Goal: Navigation & Orientation: Find specific page/section

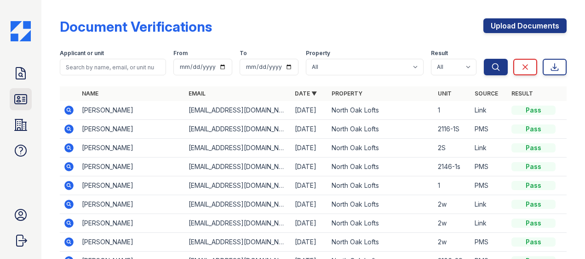
click at [22, 91] on link "ID Verifications" at bounding box center [21, 99] width 22 height 22
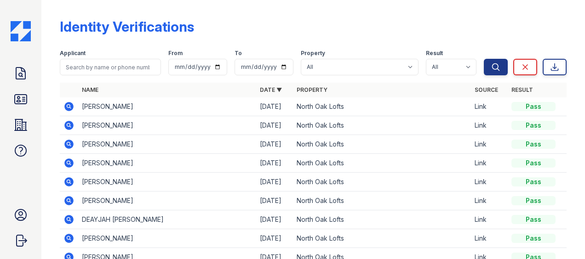
click at [26, 77] on icon at bounding box center [20, 73] width 15 height 15
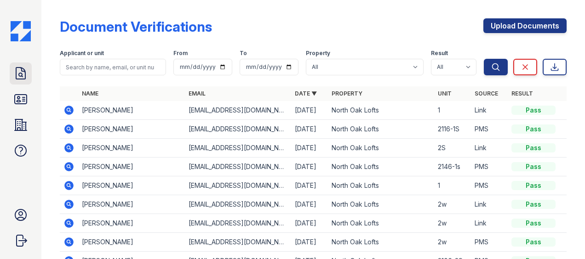
click at [19, 71] on icon at bounding box center [20, 73] width 15 height 15
click at [19, 98] on icon at bounding box center [21, 99] width 12 height 9
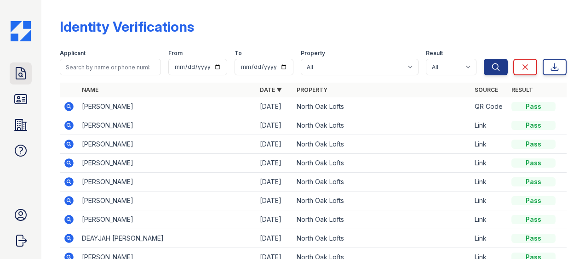
click at [22, 78] on icon at bounding box center [20, 73] width 15 height 15
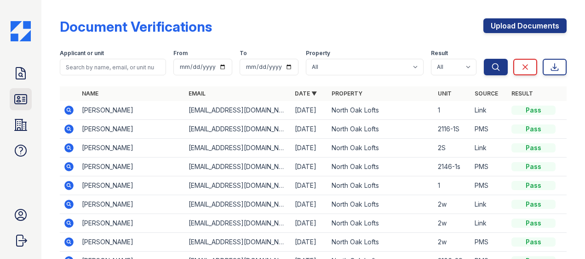
click at [18, 100] on icon at bounding box center [21, 99] width 12 height 9
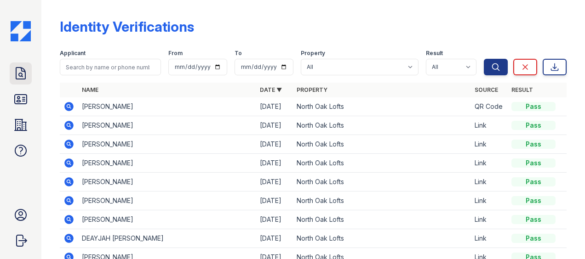
click at [29, 76] on link "Doc Verifications" at bounding box center [21, 74] width 22 height 22
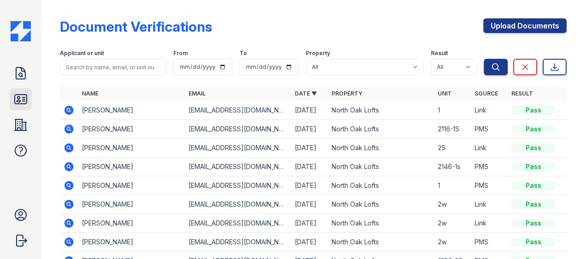
click at [15, 100] on icon at bounding box center [21, 99] width 12 height 9
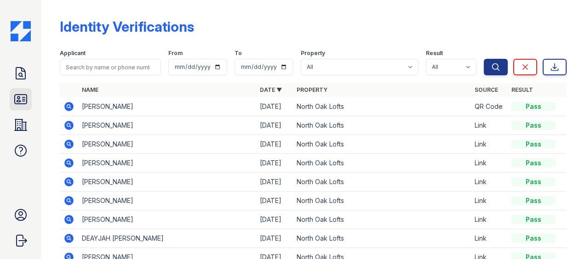
click at [17, 98] on icon at bounding box center [20, 99] width 15 height 15
click at [20, 79] on icon at bounding box center [20, 74] width 9 height 12
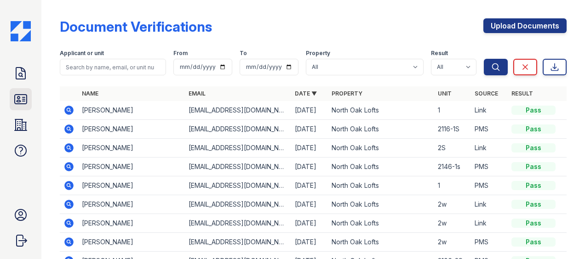
click at [26, 92] on icon at bounding box center [20, 99] width 15 height 15
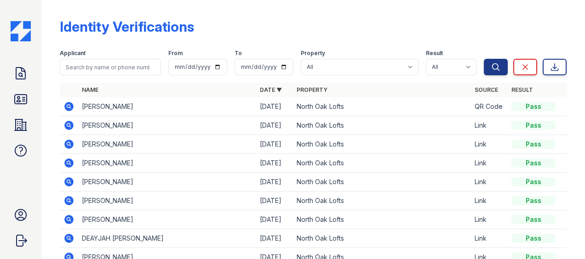
click at [26, 93] on icon at bounding box center [20, 99] width 15 height 15
